Goal: Transaction & Acquisition: Purchase product/service

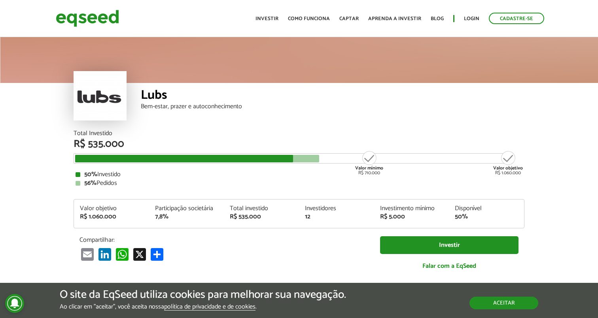
click at [503, 297] on button "Aceitar" at bounding box center [503, 303] width 69 height 13
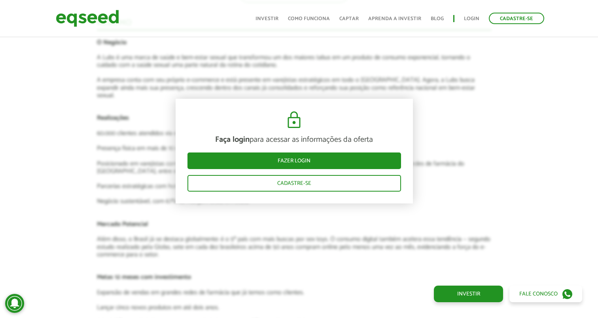
scroll to position [1027, 5]
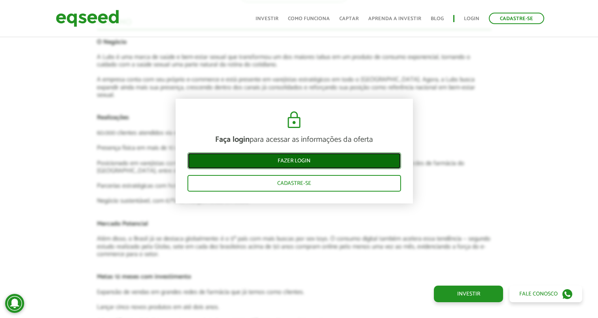
click at [299, 157] on link "Fazer login" at bounding box center [293, 161] width 213 height 17
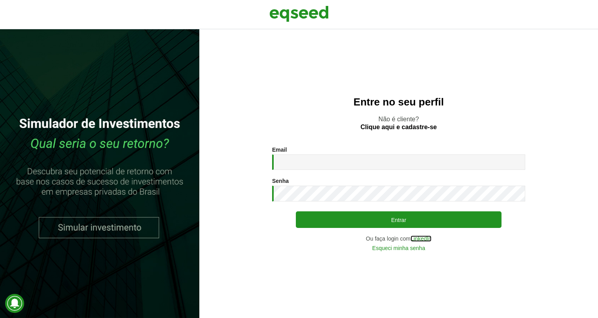
click at [415, 238] on link "LinkedIn" at bounding box center [420, 239] width 21 height 6
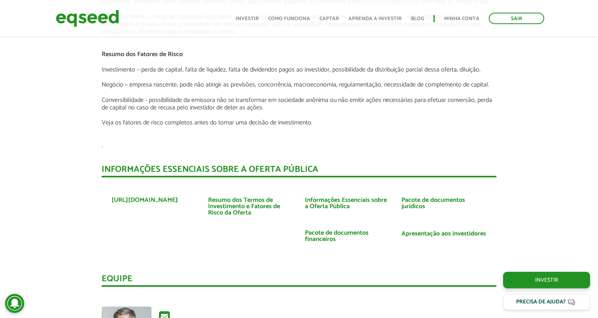
scroll to position [1314, 0]
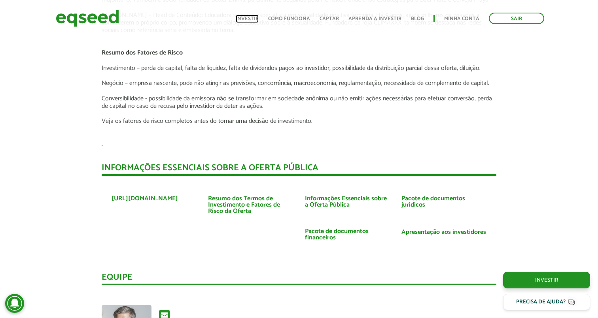
click at [254, 17] on link "Investir" at bounding box center [247, 18] width 23 height 5
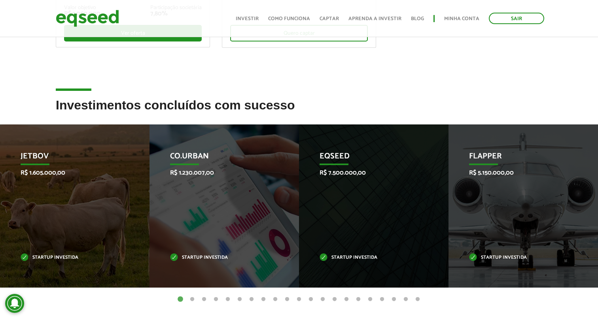
scroll to position [249, 0]
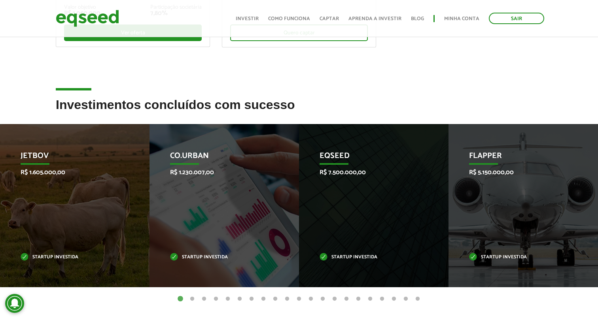
click at [197, 104] on h2 "Investimentos concluídos com sucesso" at bounding box center [299, 111] width 486 height 26
click at [260, 107] on h2 "Investimentos concluídos com sucesso" at bounding box center [299, 111] width 486 height 26
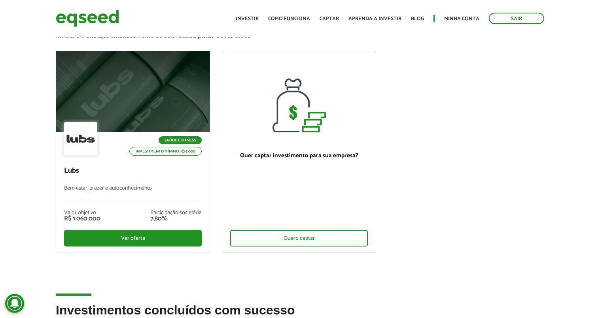
scroll to position [0, 0]
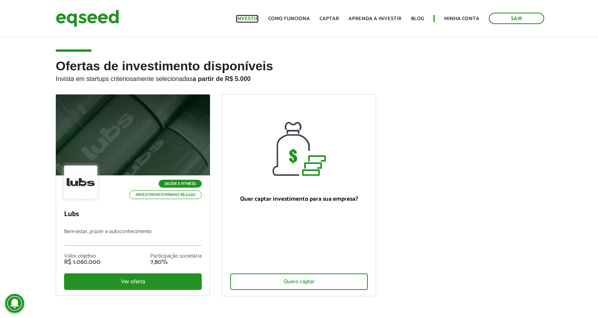
click at [247, 19] on link "Investir" at bounding box center [247, 18] width 23 height 5
click at [128, 78] on p "Invista em startups criteriosamente selecionadas a partir de R$ 5.000" at bounding box center [299, 77] width 486 height 9
click at [182, 80] on p "Invista em startups criteriosamente selecionadas a partir de R$ 5.000" at bounding box center [299, 77] width 486 height 9
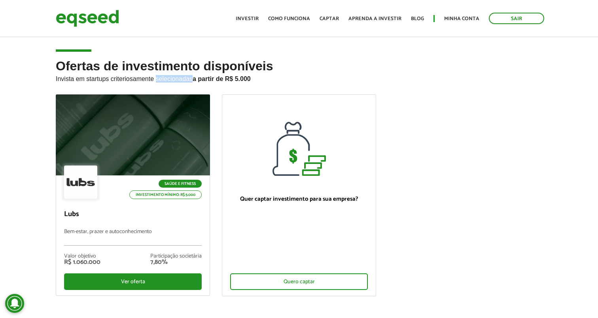
click at [182, 80] on p "Invista em startups criteriosamente selecionadas a partir de R$ 5.000" at bounding box center [299, 77] width 486 height 9
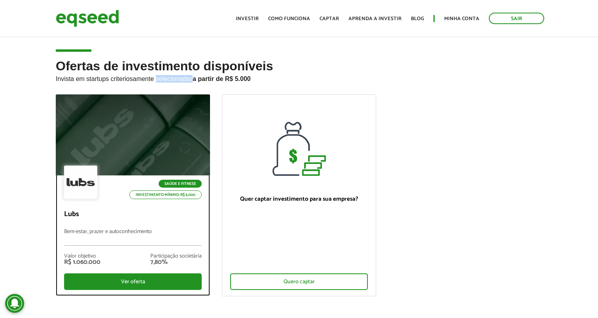
click at [118, 229] on p "Bem-estar, prazer e autoconhecimento" at bounding box center [133, 237] width 138 height 17
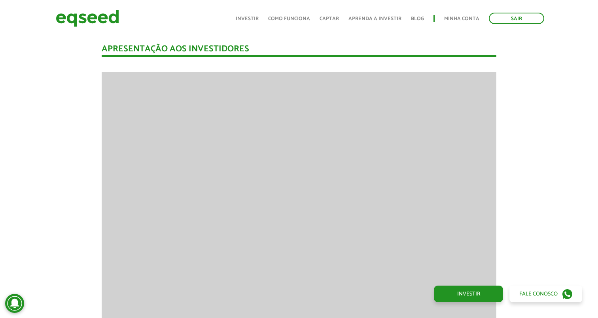
scroll to position [551, 0]
